Goal: Find specific fact: Find specific fact

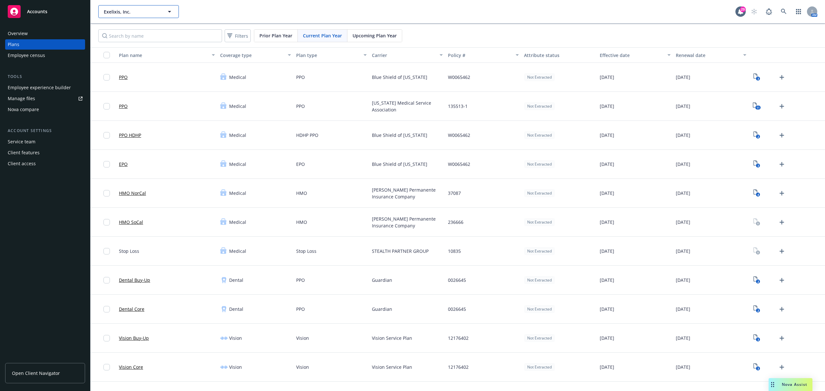
click at [151, 8] on span "Exelixis, Inc." at bounding box center [132, 11] width 56 height 7
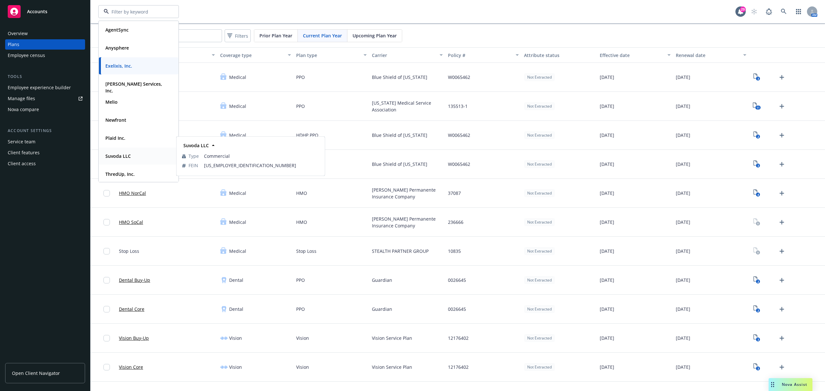
click at [122, 157] on strong "Suvoda LLC" at bounding box center [117, 156] width 25 height 6
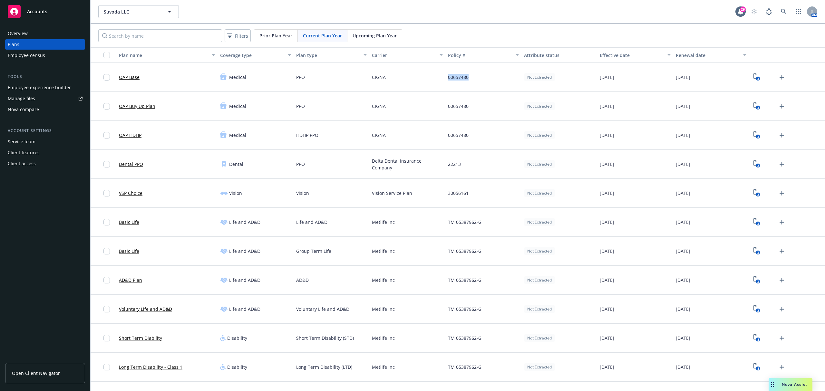
drag, startPoint x: 472, startPoint y: 79, endPoint x: 443, endPoint y: 78, distance: 29.4
click at [445, 78] on div "00657480" at bounding box center [483, 77] width 76 height 29
copy span "00657480"
click at [473, 164] on div "22213" at bounding box center [483, 164] width 76 height 29
drag, startPoint x: 466, startPoint y: 163, endPoint x: 442, endPoint y: 164, distance: 23.5
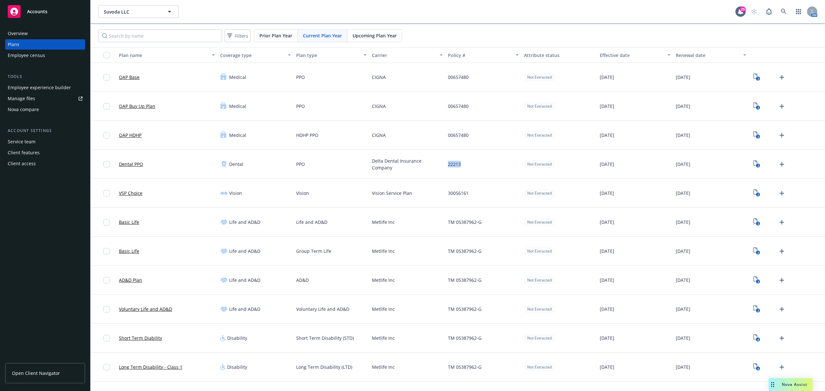
click at [445, 164] on div "22213" at bounding box center [483, 164] width 76 height 29
copy span "22213"
drag, startPoint x: 471, startPoint y: 192, endPoint x: 436, endPoint y: 194, distance: 34.8
click at [436, 194] on div "VSP Choice Vision Vision Vision Service Plan 30056161 Not Extracted [DATE] [DAT…" at bounding box center [458, 193] width 734 height 29
copy div "30056161"
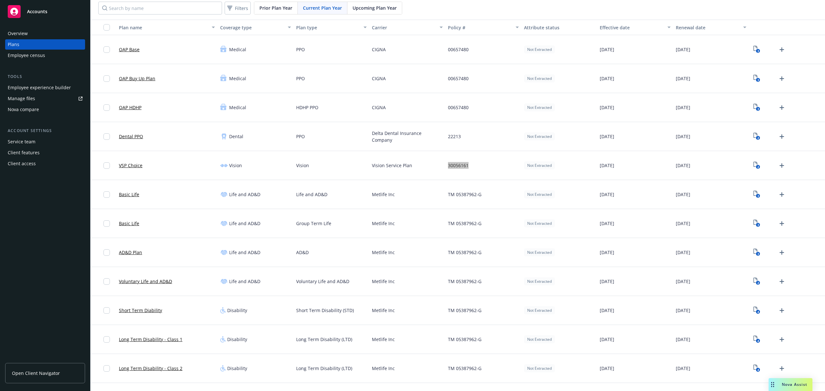
scroll to position [43, 0]
